Goal: Transaction & Acquisition: Book appointment/travel/reservation

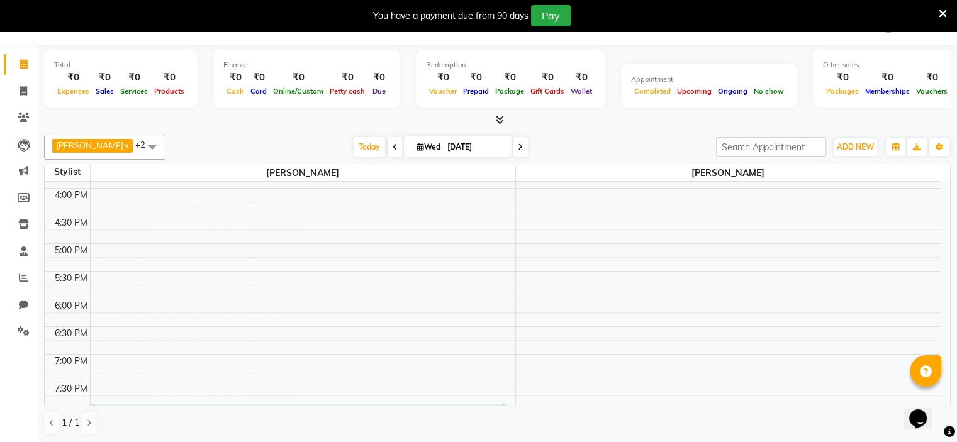
scroll to position [528, 0]
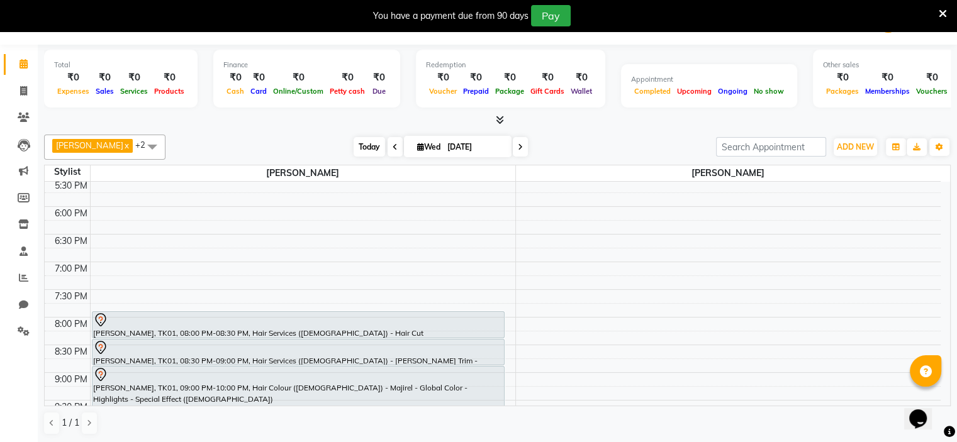
click at [358, 145] on span "Today" at bounding box center [369, 147] width 31 height 20
type input "[DATE]"
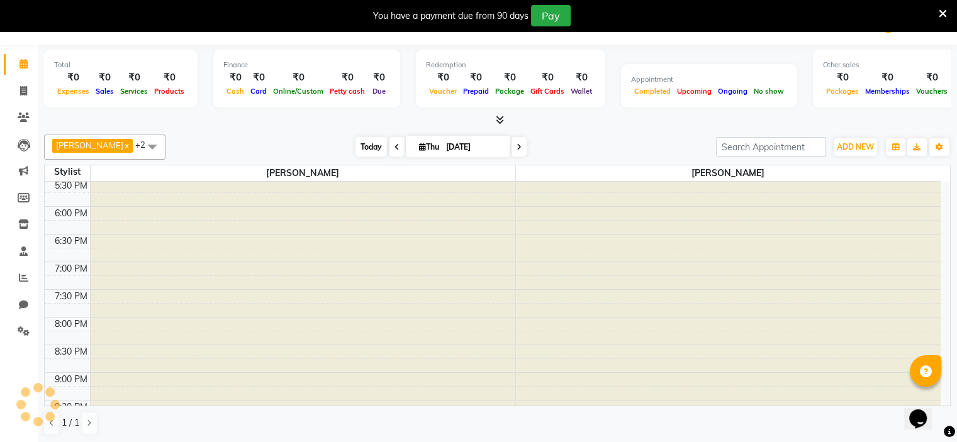
scroll to position [274, 0]
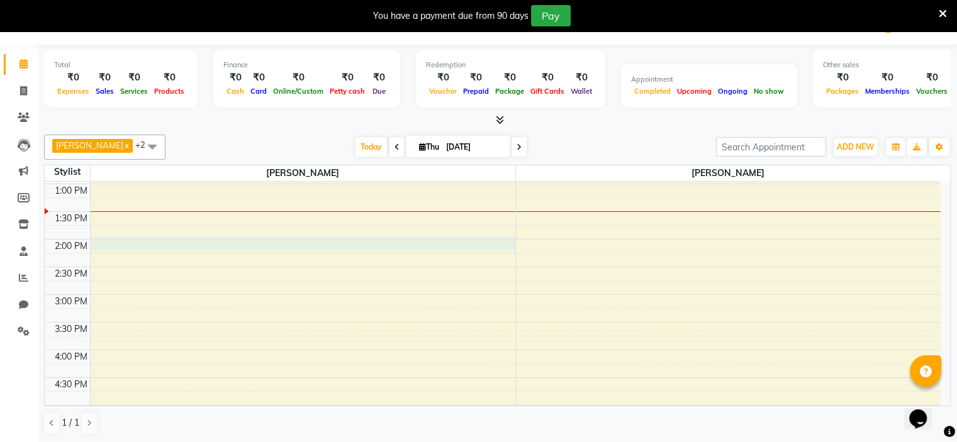
click at [113, 238] on div "8:00 AM 8:30 AM 9:00 AM 9:30 AM 10:00 AM 10:30 AM 11:00 AM 11:30 AM 12:00 PM 12…" at bounding box center [493, 323] width 896 height 830
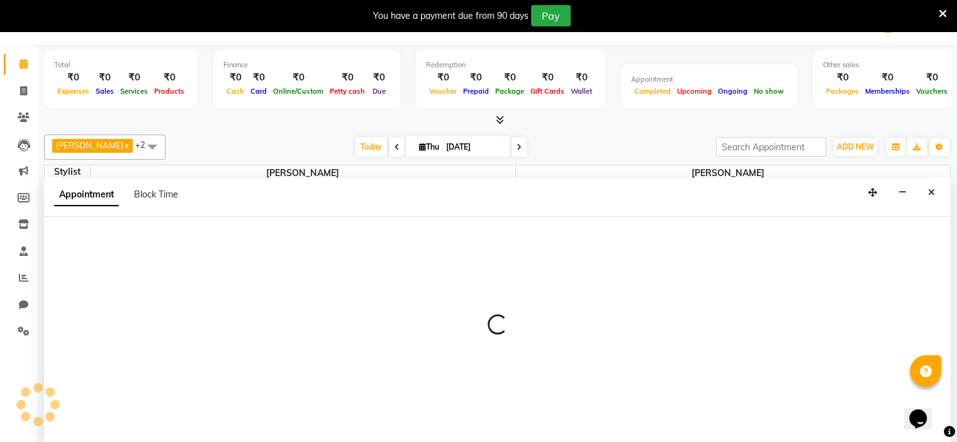
select select "70823"
select select "840"
select select "tentative"
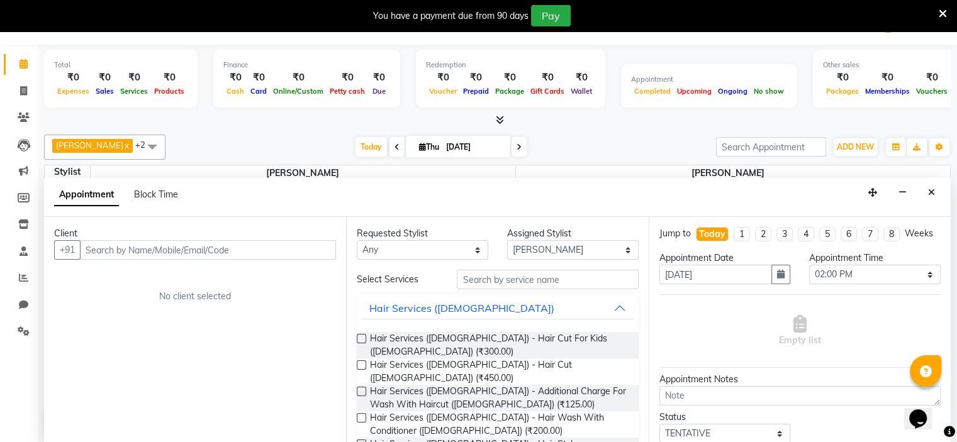
click at [111, 249] on input "text" at bounding box center [208, 250] width 256 height 20
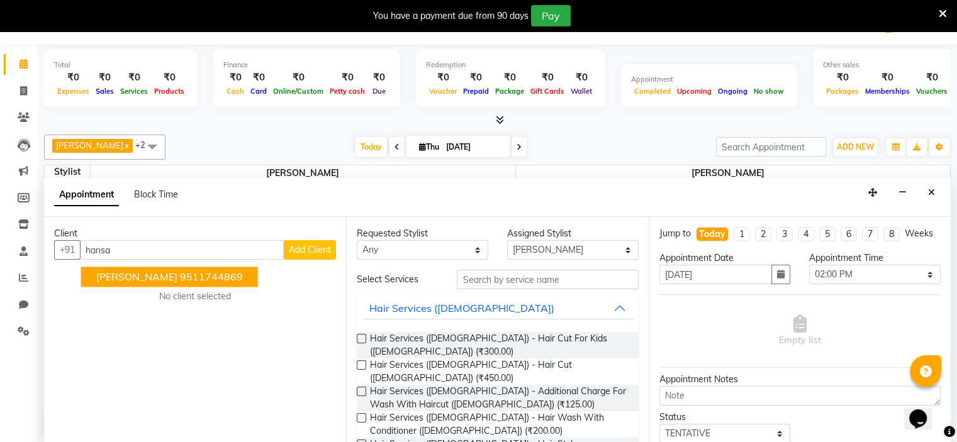
click at [196, 274] on ngb-highlight "9511744869" at bounding box center [211, 277] width 63 height 13
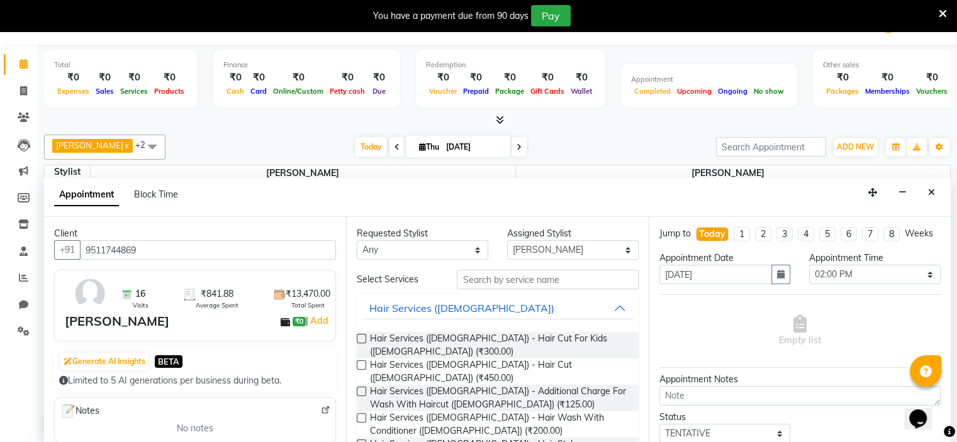
type input "9511744869"
click at [472, 286] on input "text" at bounding box center [547, 280] width 181 height 20
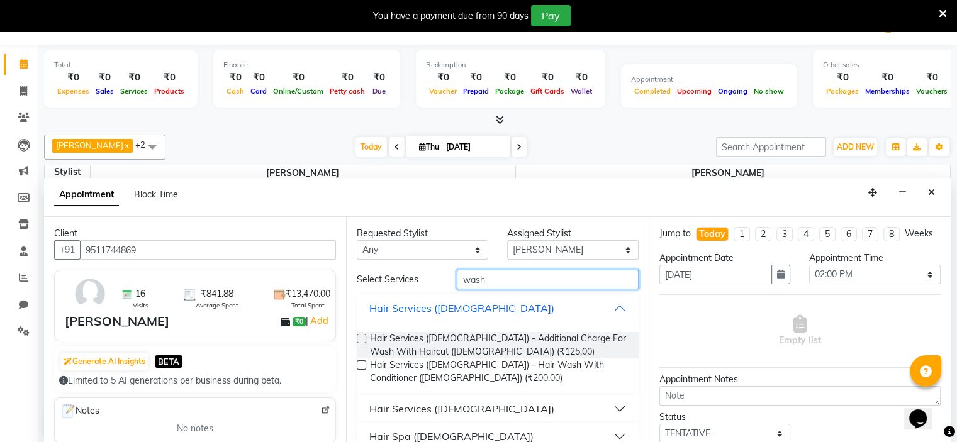
type input "wash"
click at [450, 401] on div "Hair Services ([DEMOGRAPHIC_DATA])" at bounding box center [461, 408] width 185 height 15
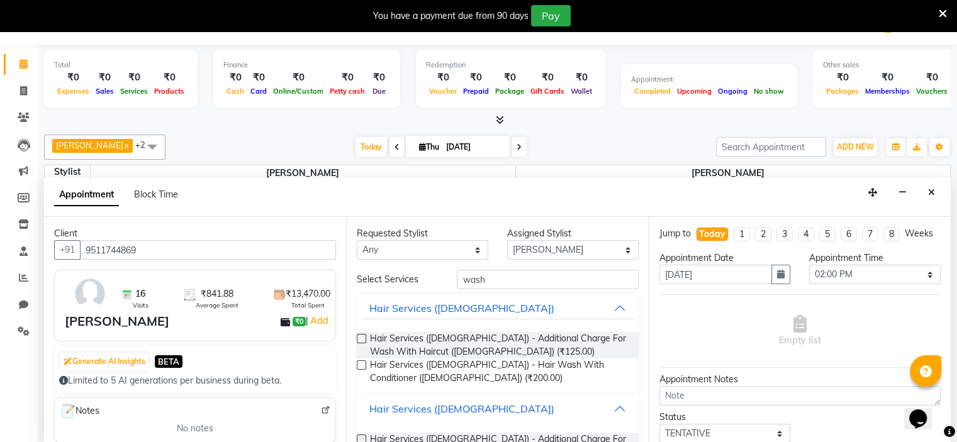
scroll to position [170, 0]
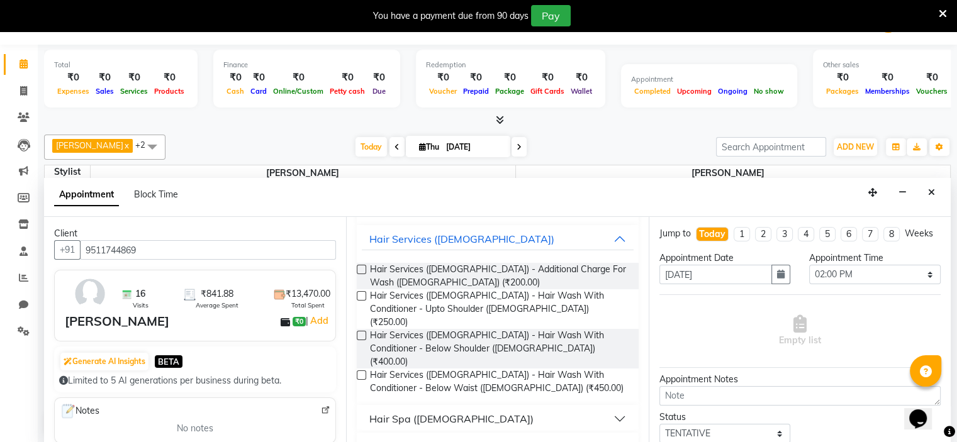
click at [361, 331] on label at bounding box center [361, 335] width 9 height 9
click at [361, 333] on input "checkbox" at bounding box center [361, 337] width 8 height 8
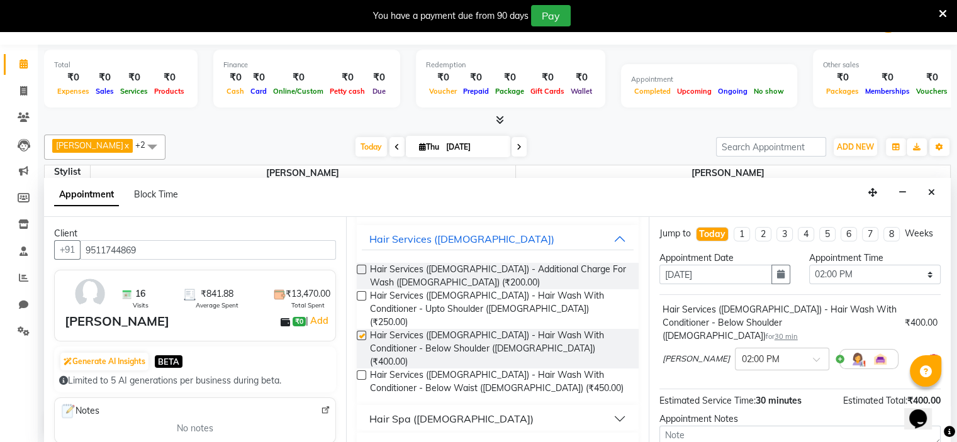
checkbox input "false"
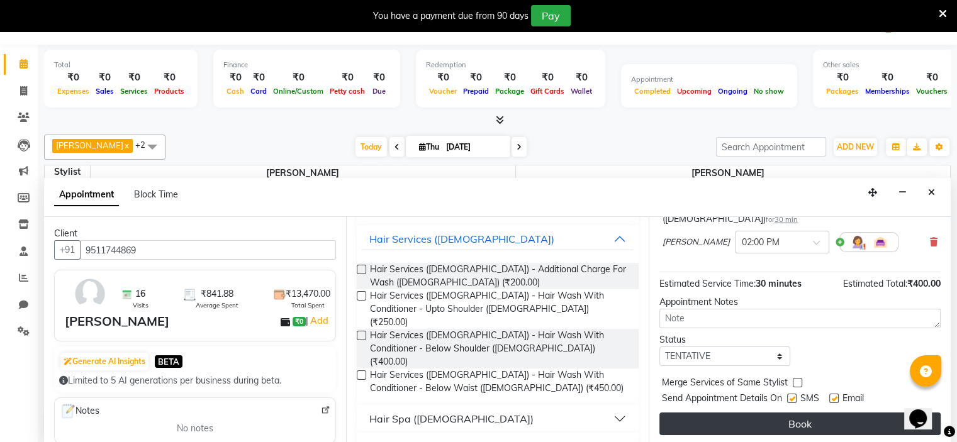
click at [764, 430] on button "Book" at bounding box center [799, 424] width 281 height 23
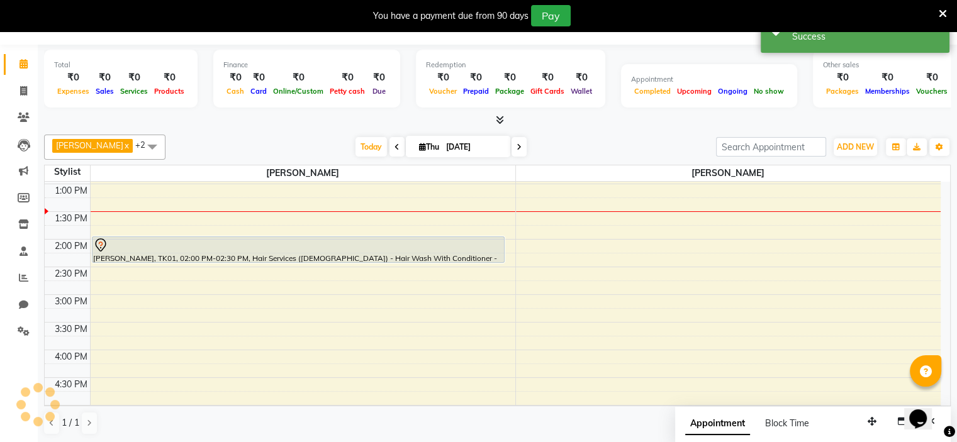
scroll to position [0, 0]
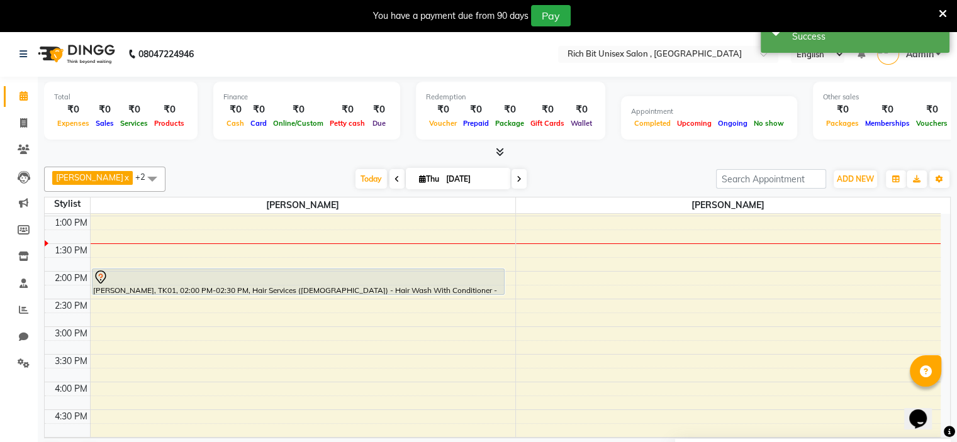
click at [127, 353] on div "8:00 AM 8:30 AM 9:00 AM 9:30 AM 10:00 AM 10:30 AM 11:00 AM 11:30 AM 12:00 PM 12…" at bounding box center [493, 355] width 896 height 830
select select "70823"
select select "930"
select select "tentative"
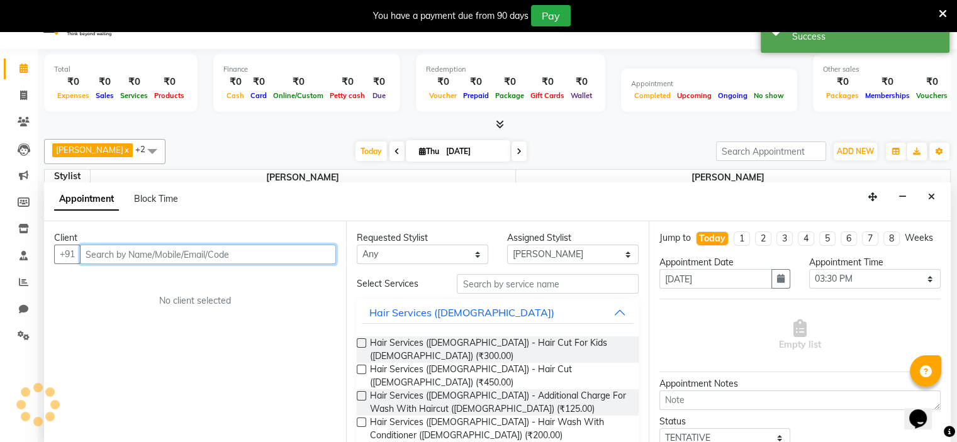
scroll to position [32, 0]
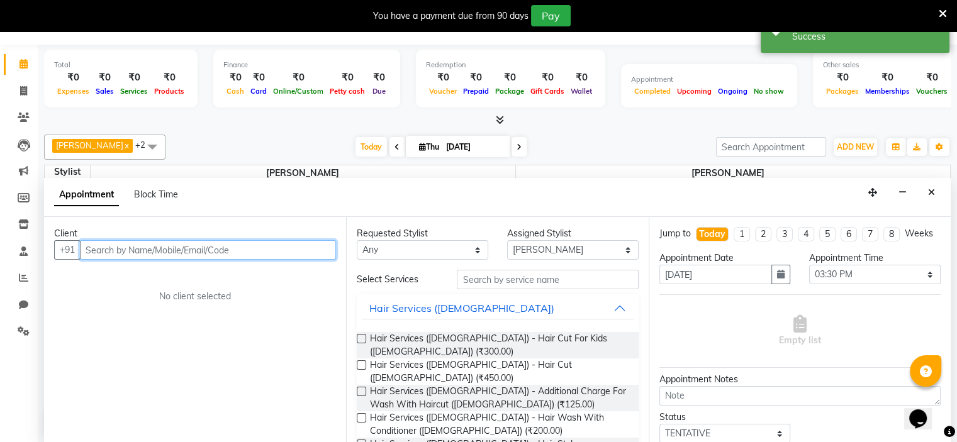
drag, startPoint x: 146, startPoint y: 241, endPoint x: 140, endPoint y: 246, distance: 7.6
click at [145, 242] on input "text" at bounding box center [208, 250] width 256 height 20
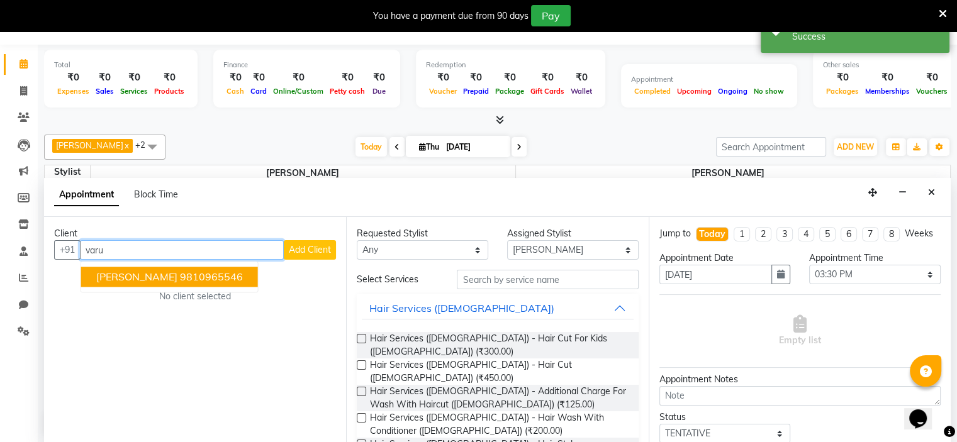
click at [148, 274] on span "[PERSON_NAME]" at bounding box center [136, 277] width 81 height 13
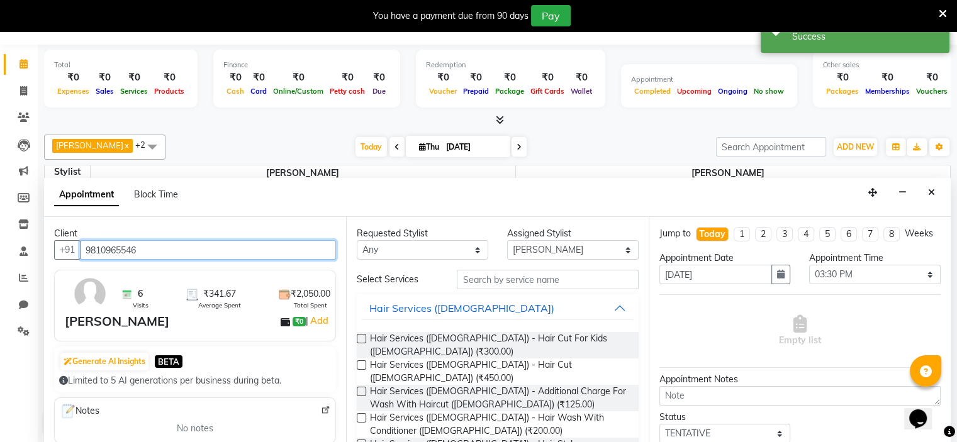
type input "9810965546"
click at [365, 361] on label at bounding box center [361, 365] width 9 height 9
click at [365, 362] on input "checkbox" at bounding box center [361, 366] width 8 height 8
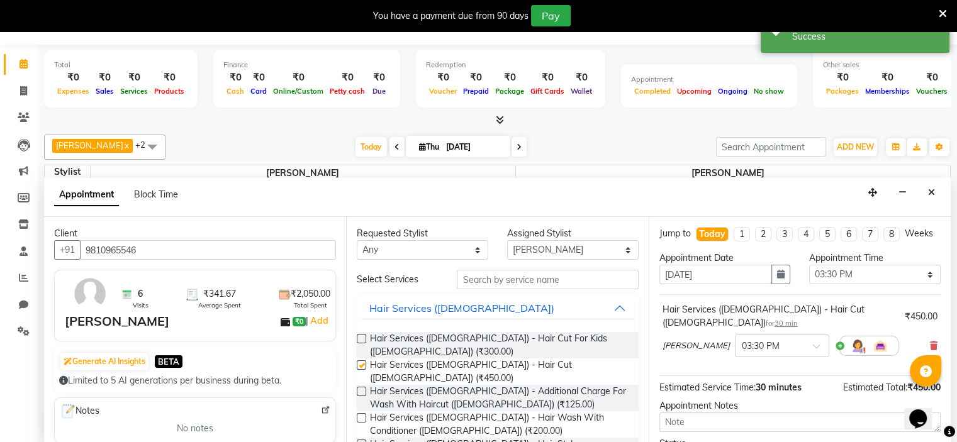
checkbox input "false"
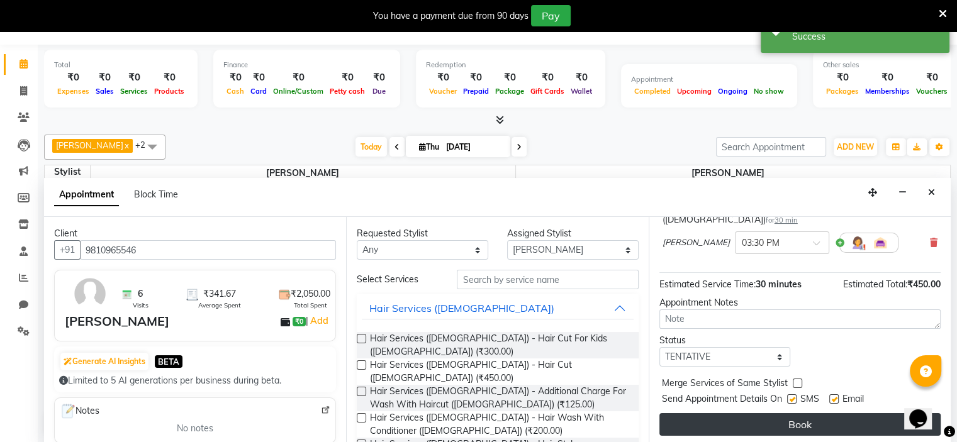
click at [710, 415] on button "Book" at bounding box center [799, 424] width 281 height 23
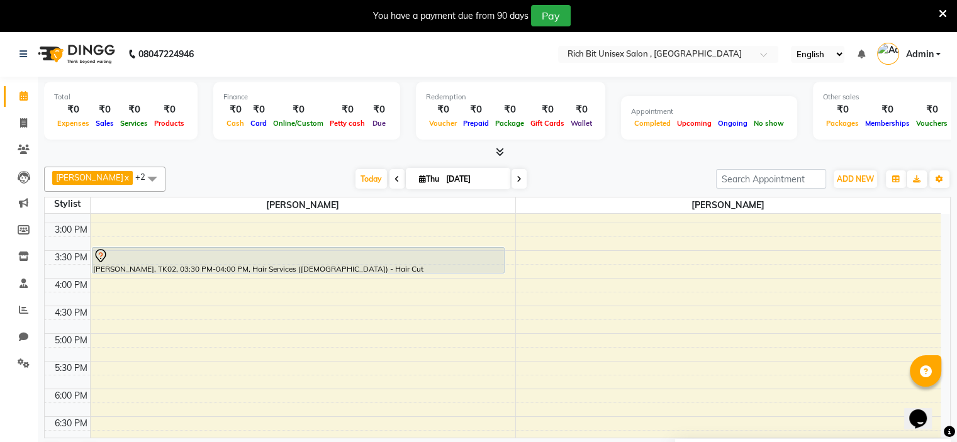
scroll to position [350, 0]
